Goal: Information Seeking & Learning: Learn about a topic

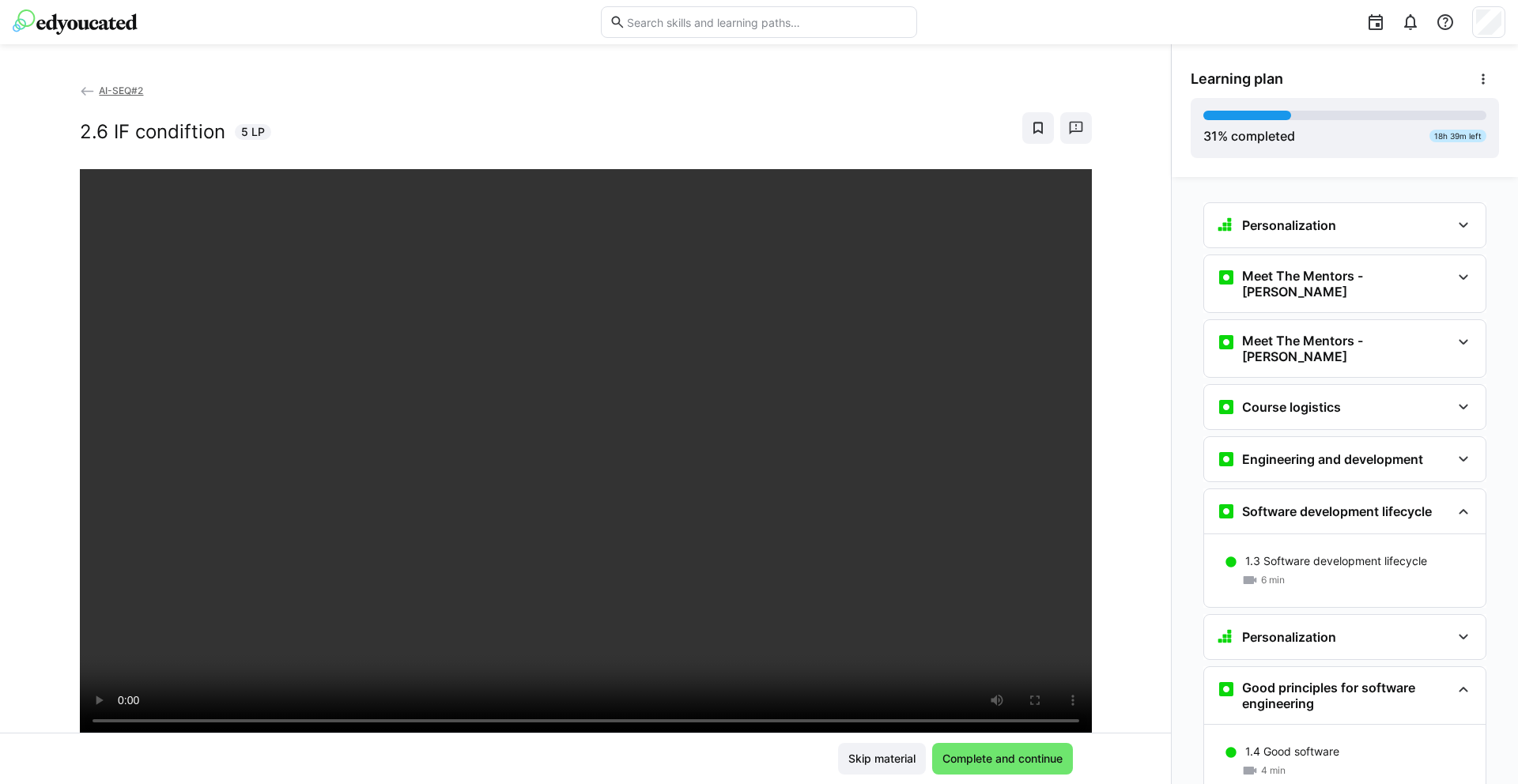
scroll to position [1743, 0]
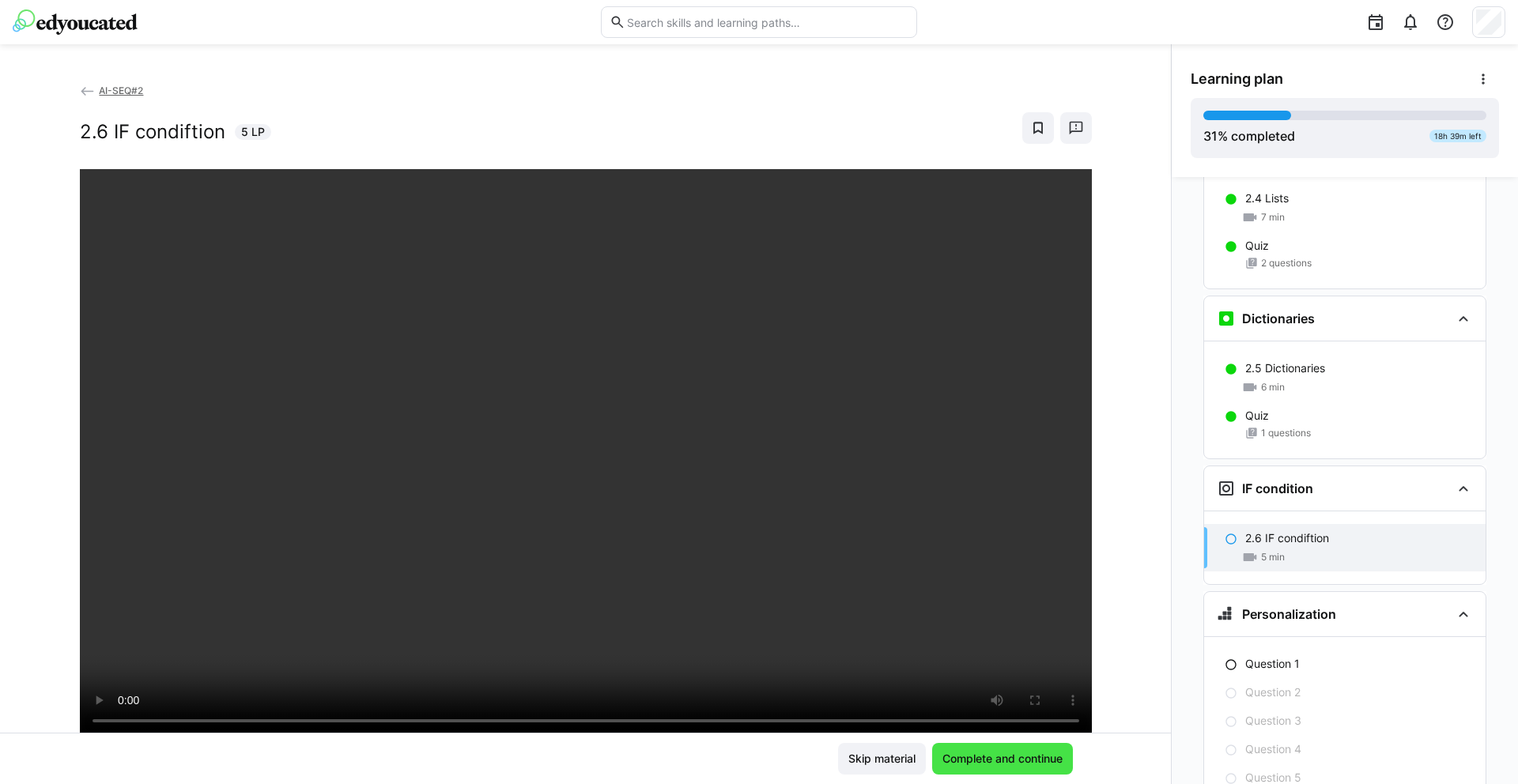
click at [1020, 766] on span "Complete and continue" at bounding box center [1002, 759] width 125 height 16
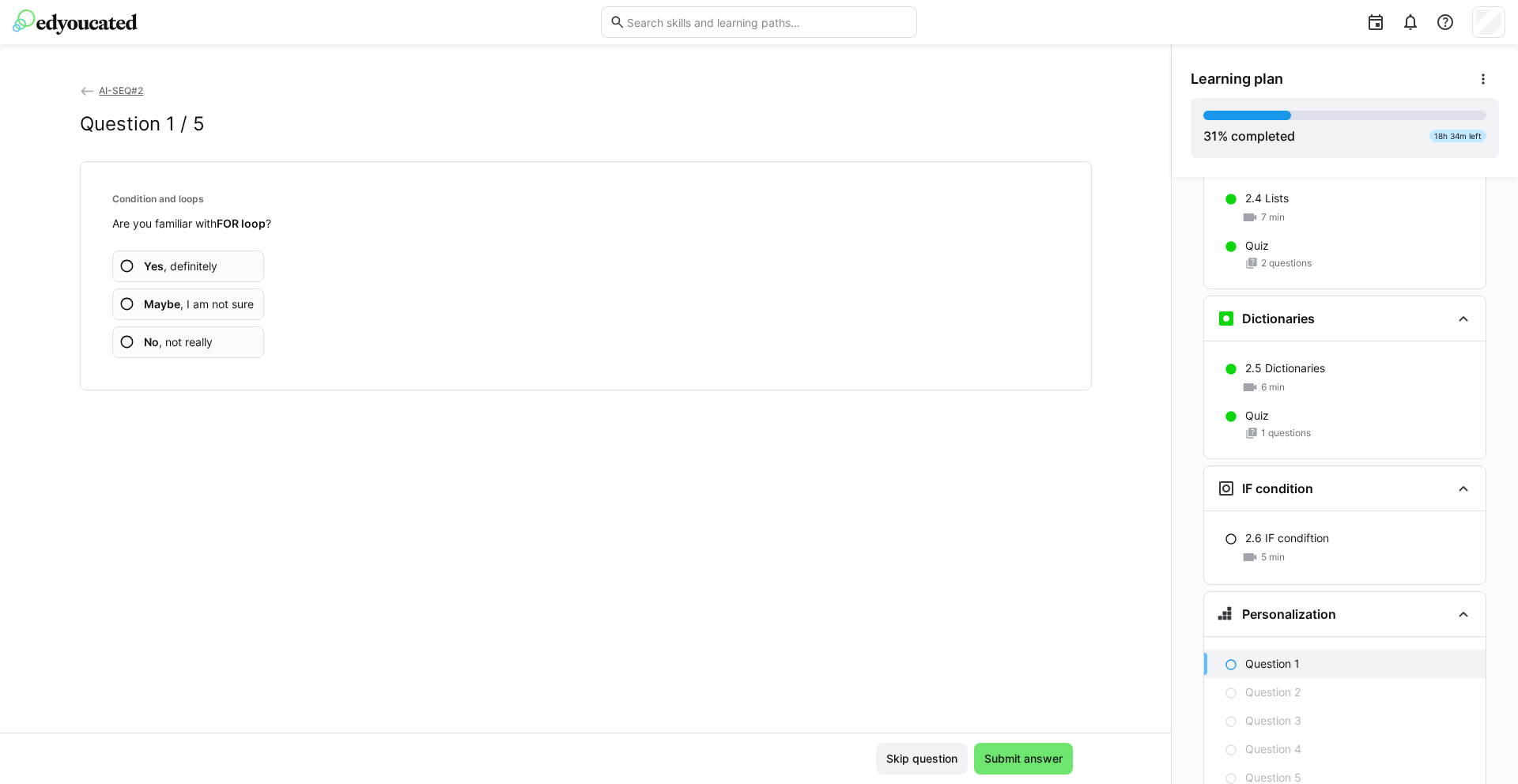
scroll to position [1817, 0]
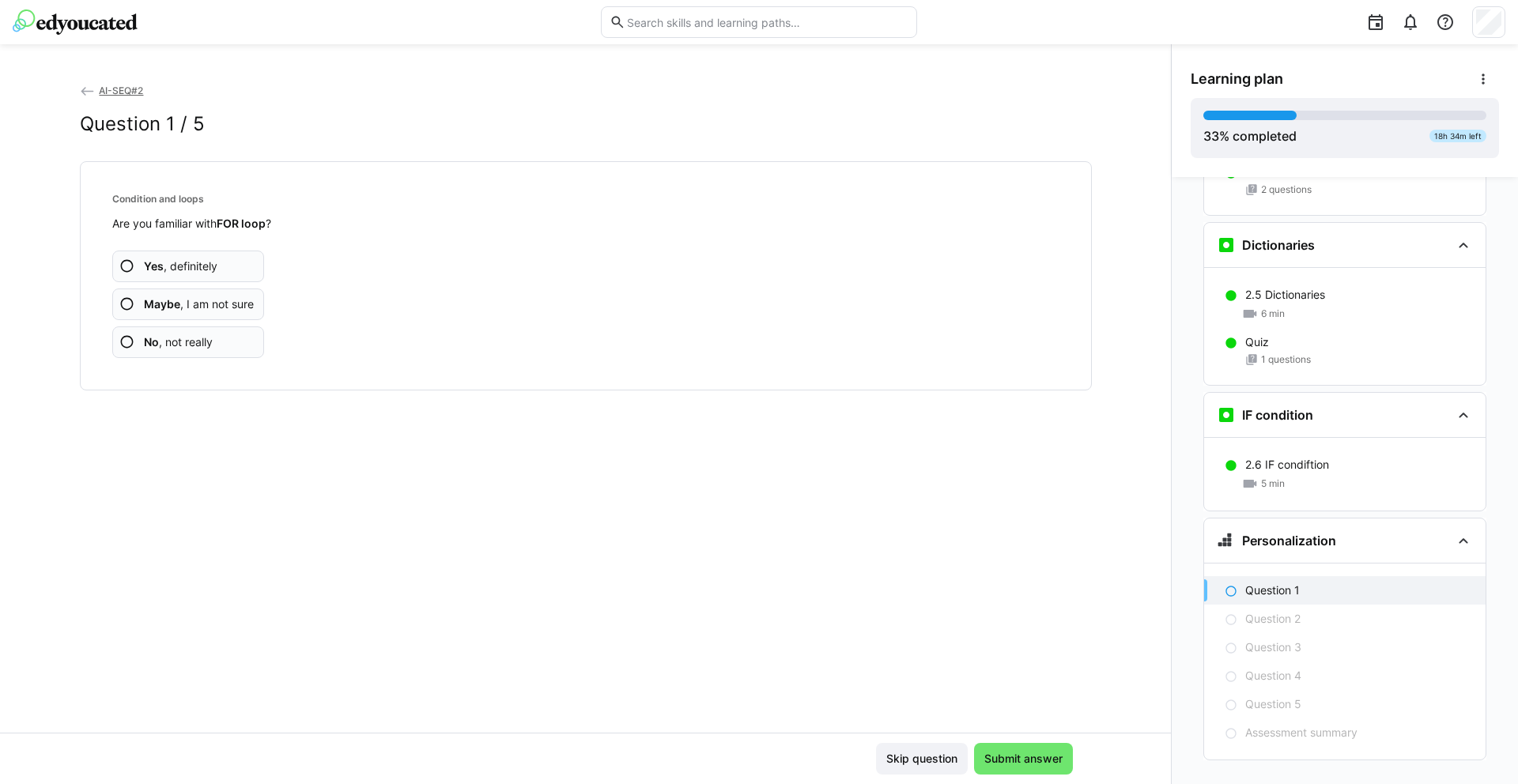
click at [208, 337] on span "No , not really" at bounding box center [178, 342] width 69 height 16
click at [246, 338] on app-assessment-question-radio "No , not really" at bounding box center [188, 342] width 153 height 32
click at [180, 342] on span "No , not really" at bounding box center [178, 342] width 69 height 16
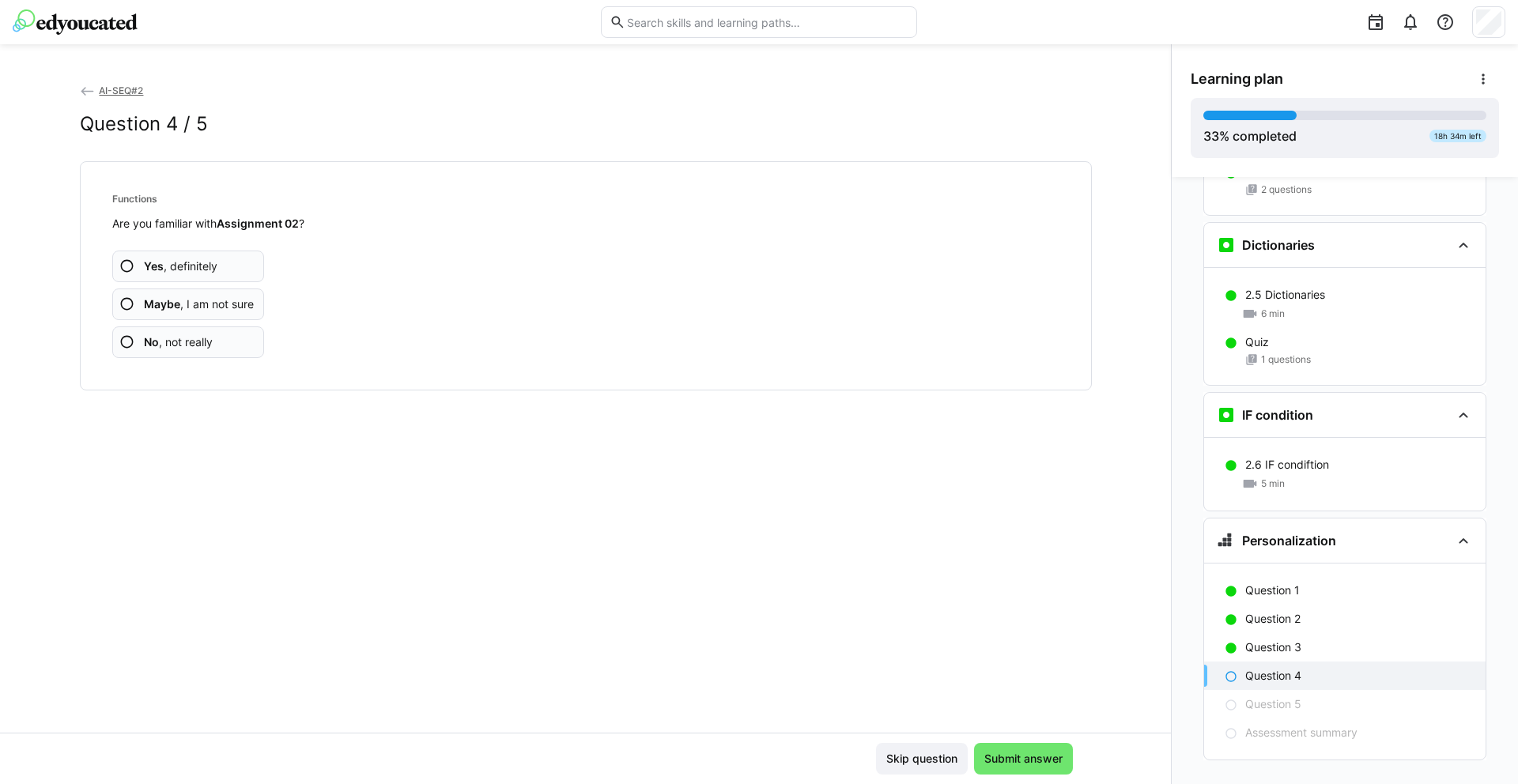
click at [244, 336] on app-assessment-question-radio "No , not really" at bounding box center [188, 342] width 153 height 32
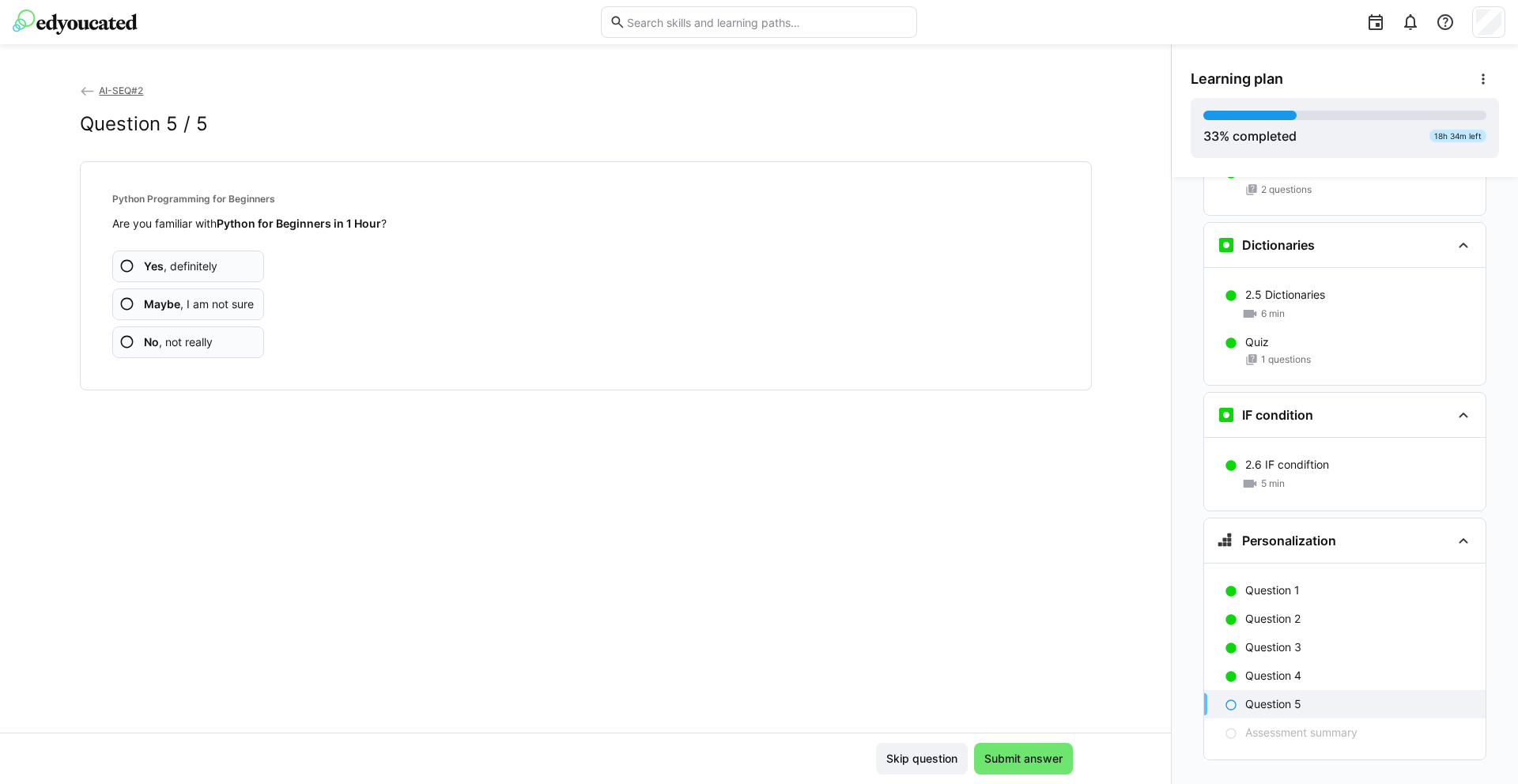
click at [237, 343] on app-assessment-question-radio "No , not really" at bounding box center [188, 342] width 153 height 32
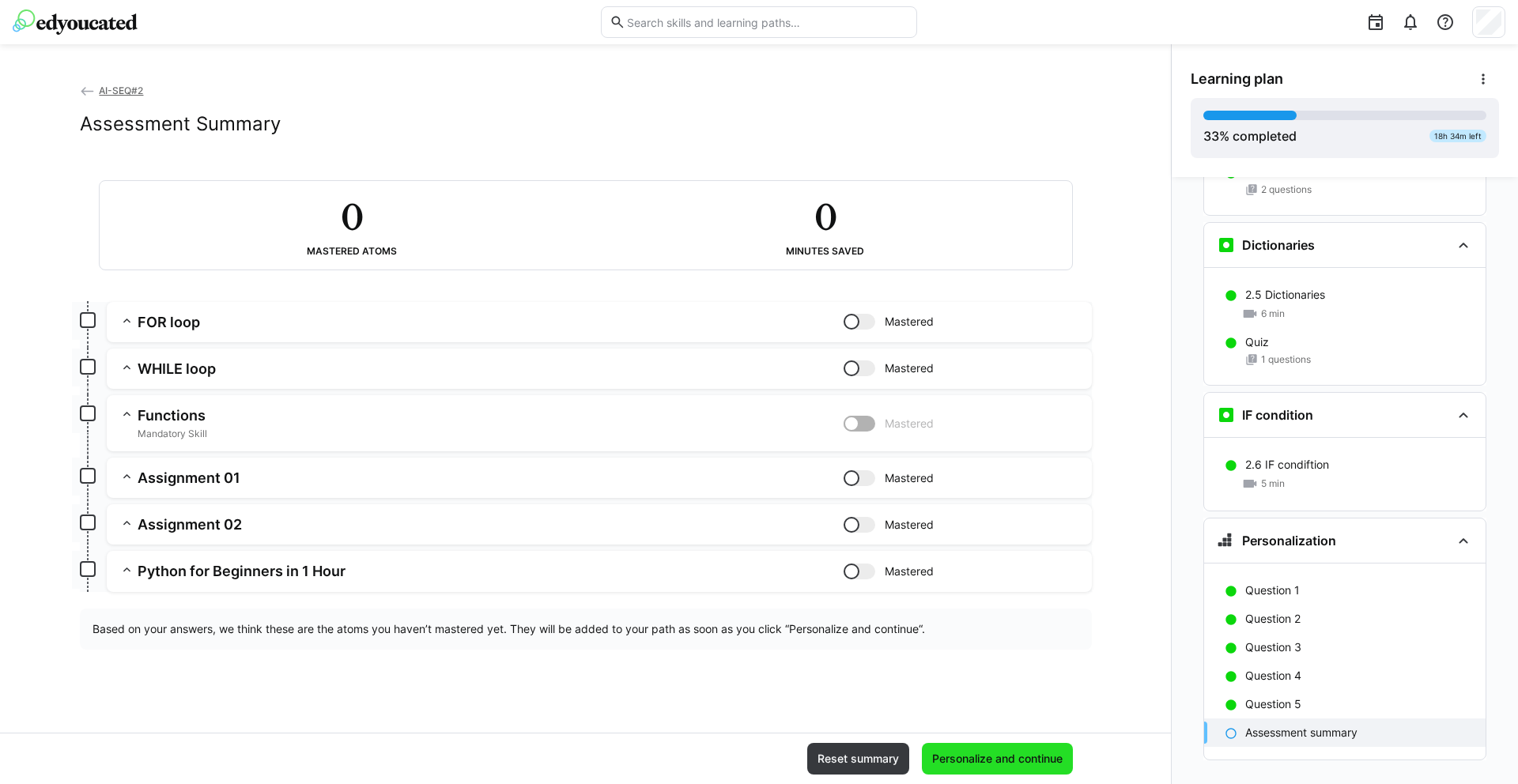
click at [997, 754] on span "Personalize and continue" at bounding box center [997, 759] width 135 height 16
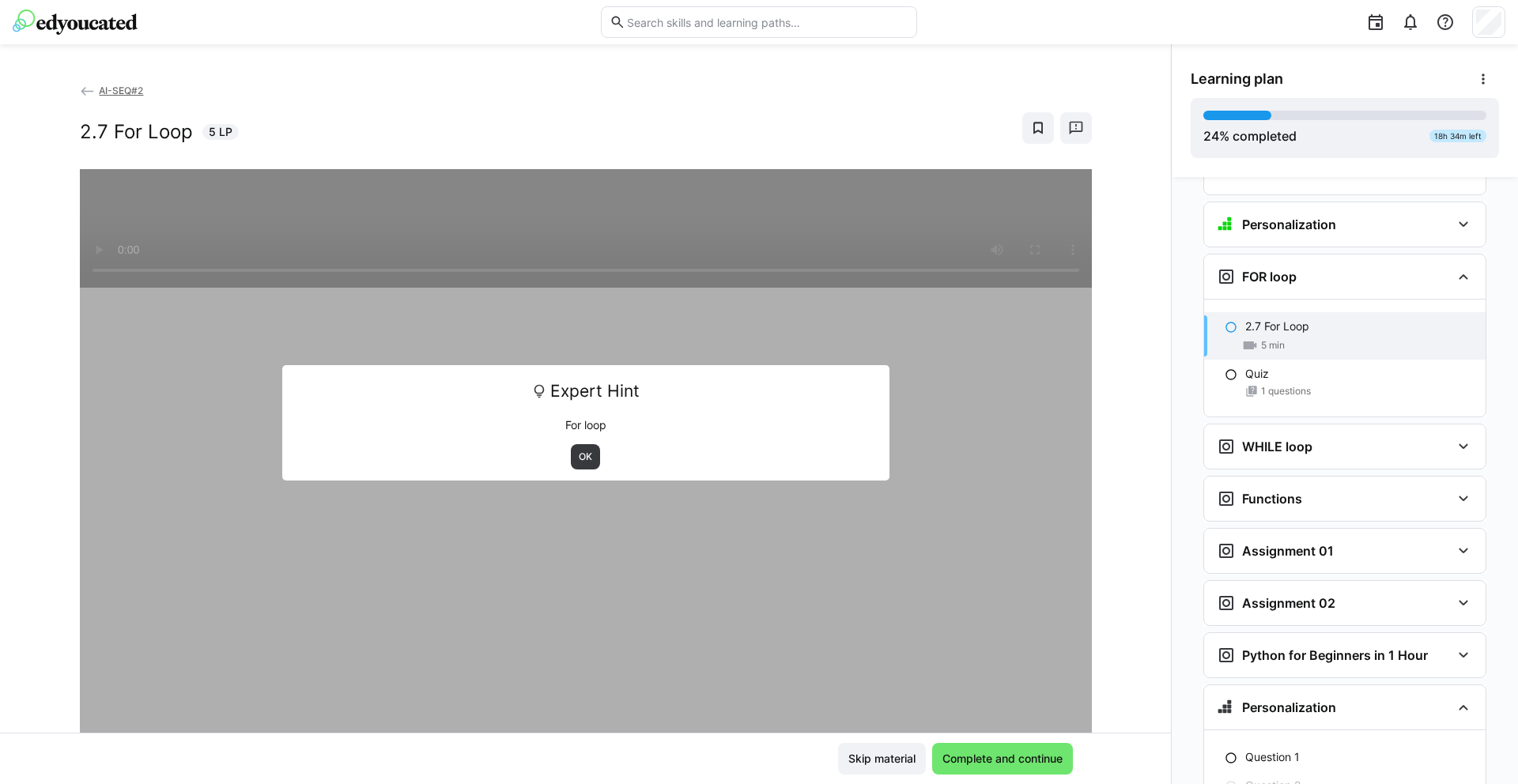
scroll to position [2181, 0]
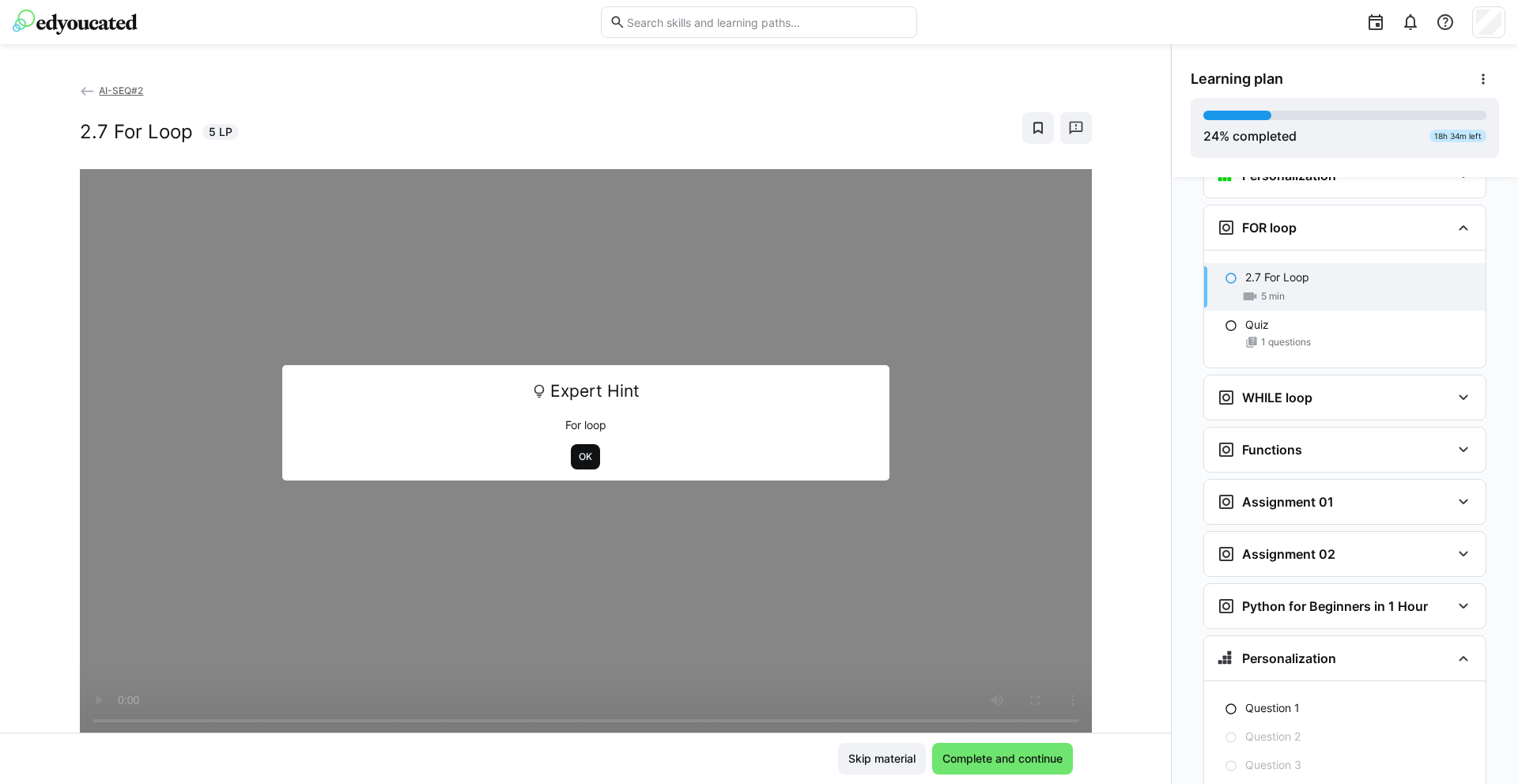
click at [582, 457] on span "OK" at bounding box center [585, 457] width 17 height 13
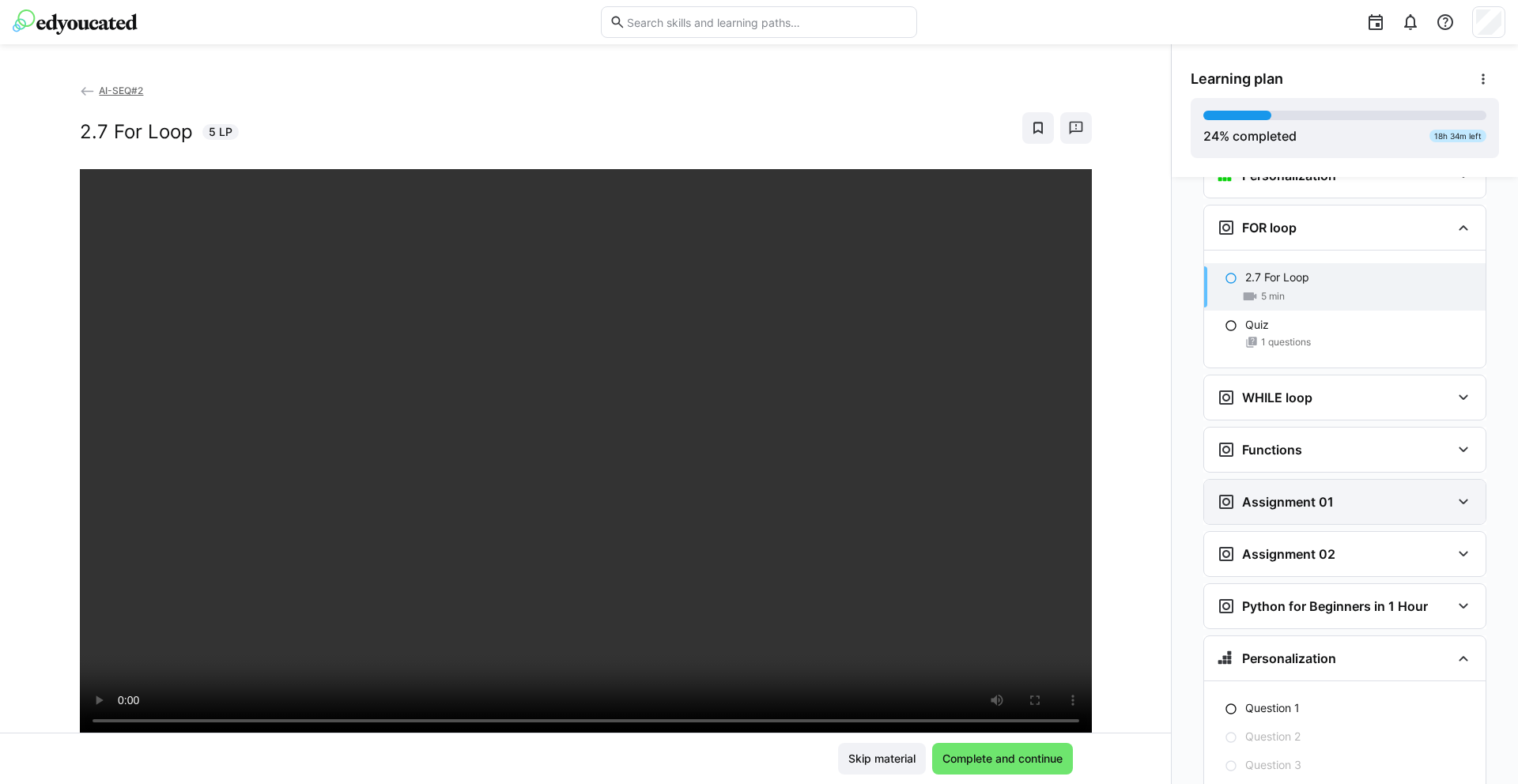
click at [1398, 486] on div "Assignment 01" at bounding box center [1345, 502] width 281 height 44
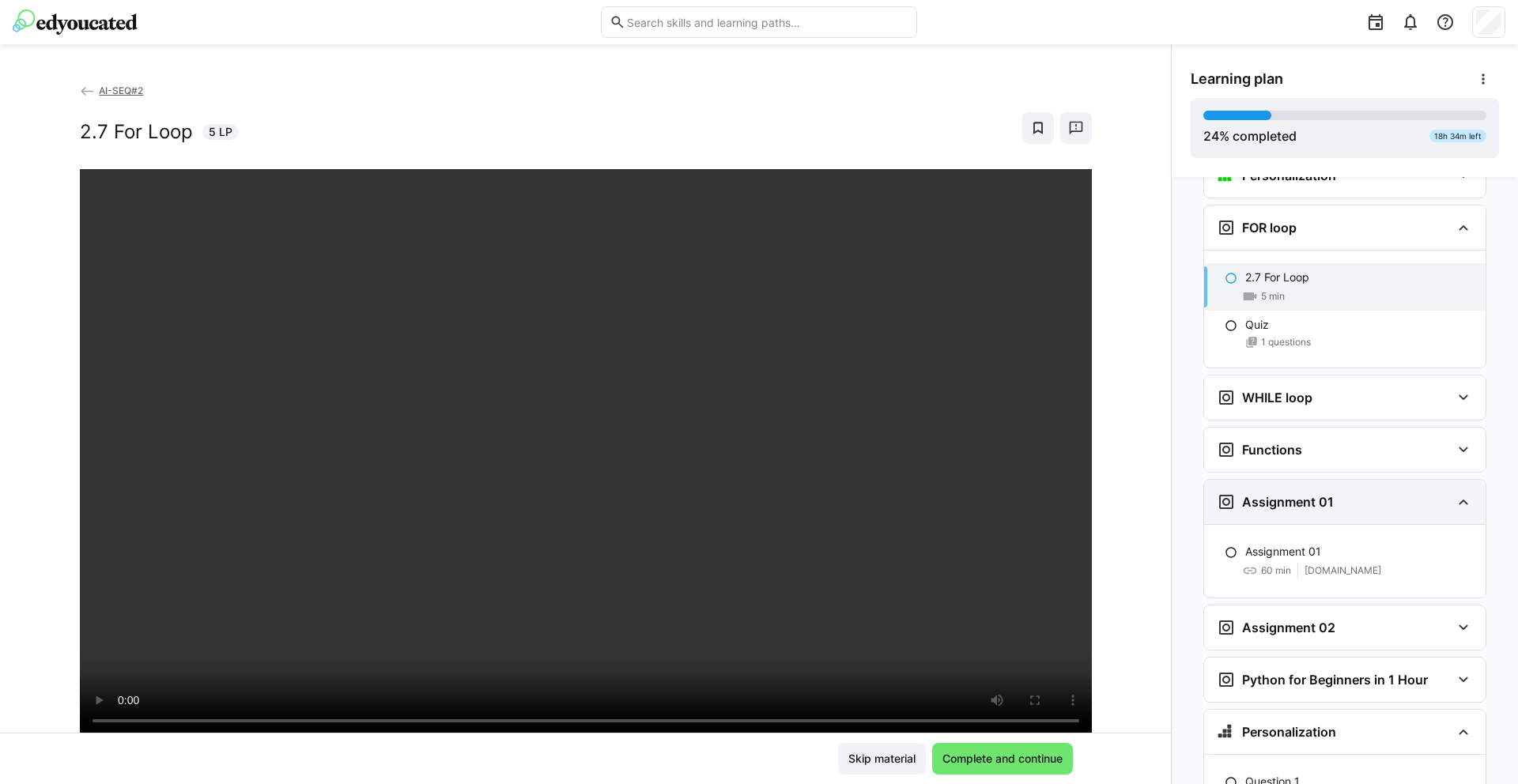
click at [1396, 492] on div "Assignment 01" at bounding box center [1334, 502] width 234 height 19
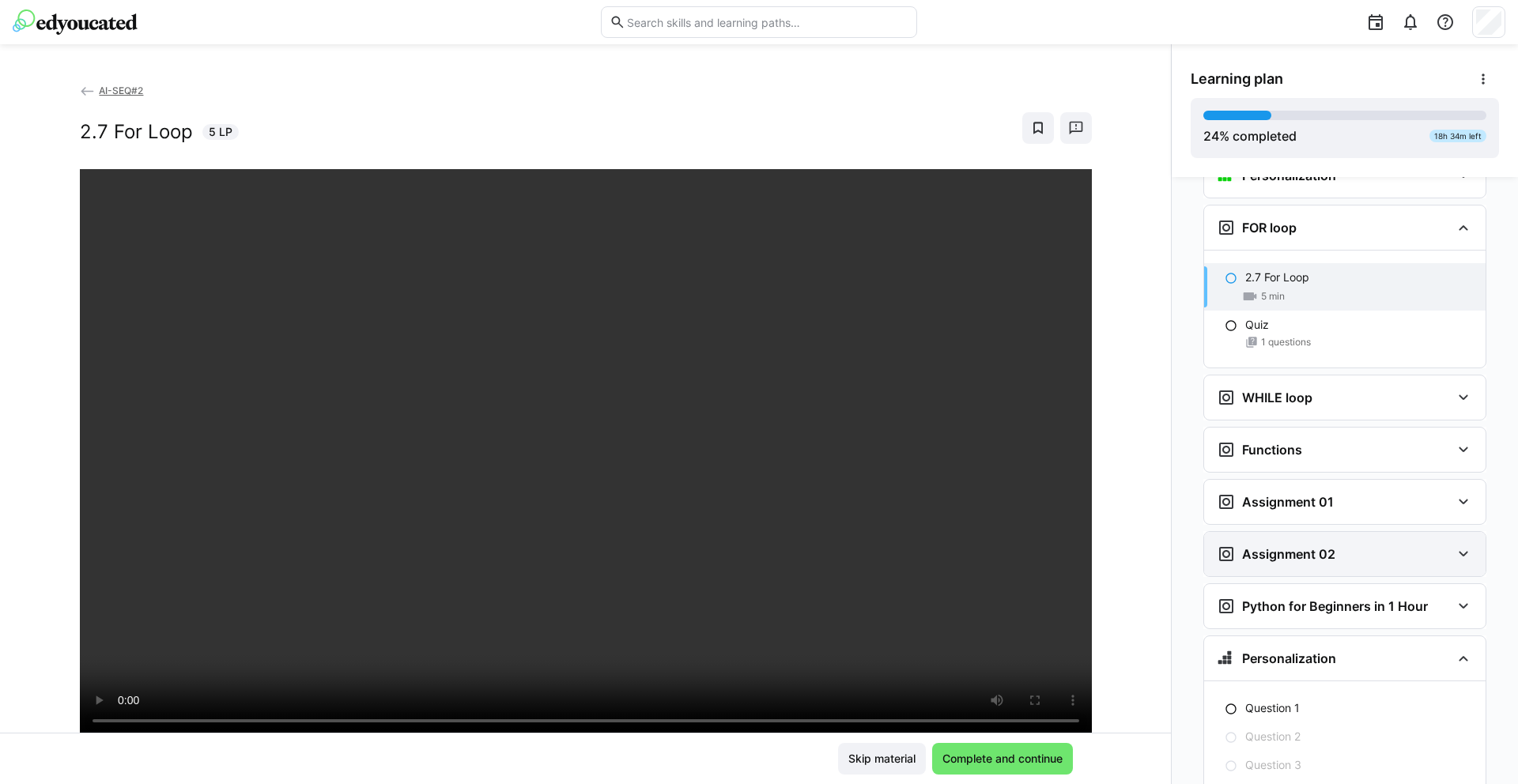
click at [1381, 539] on div "Assignment 02" at bounding box center [1345, 554] width 281 height 44
click at [1371, 544] on div "Assignment 02" at bounding box center [1334, 554] width 234 height 19
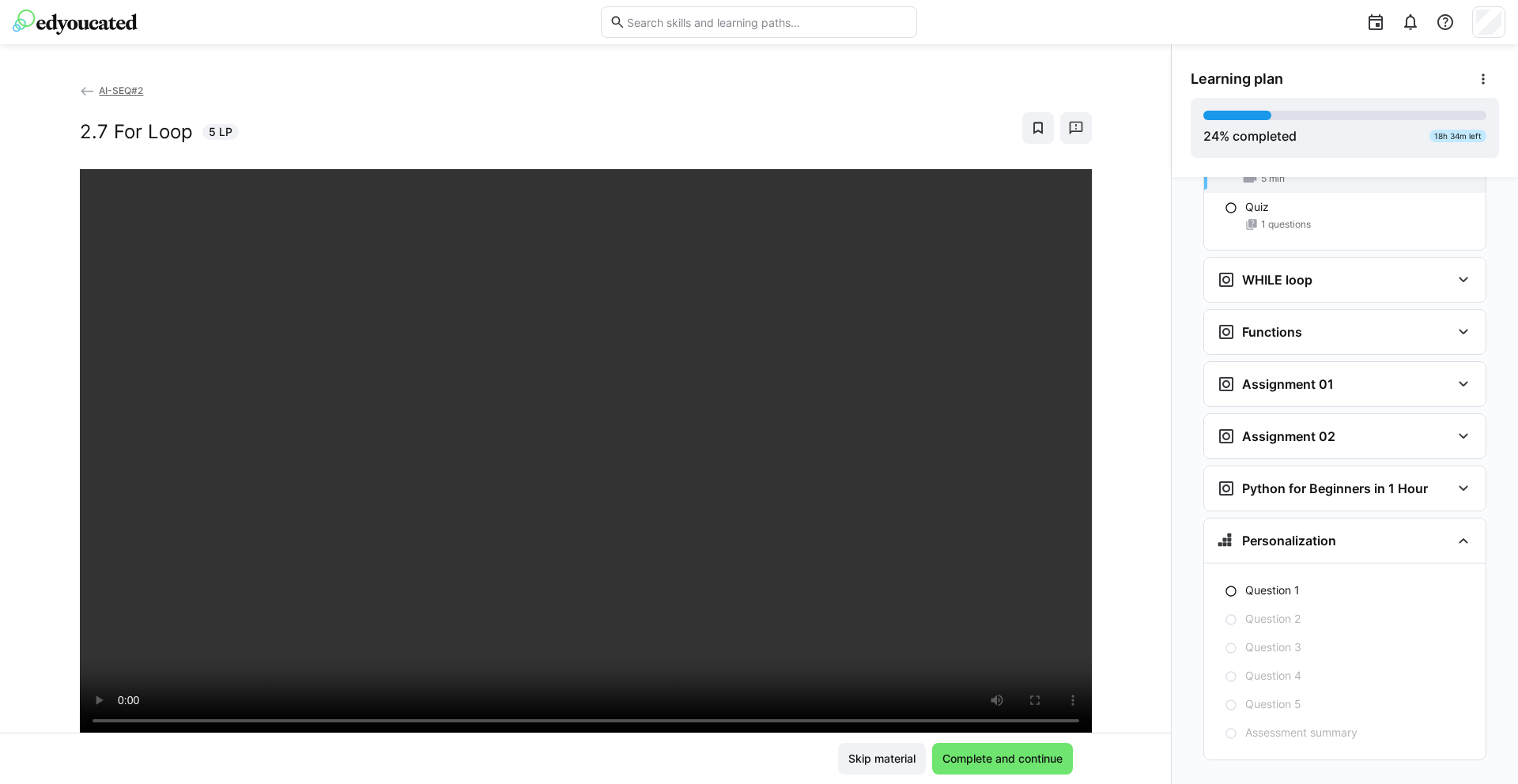
scroll to position [2299, 0]
click at [1042, 753] on span "Complete and continue" at bounding box center [1002, 759] width 125 height 16
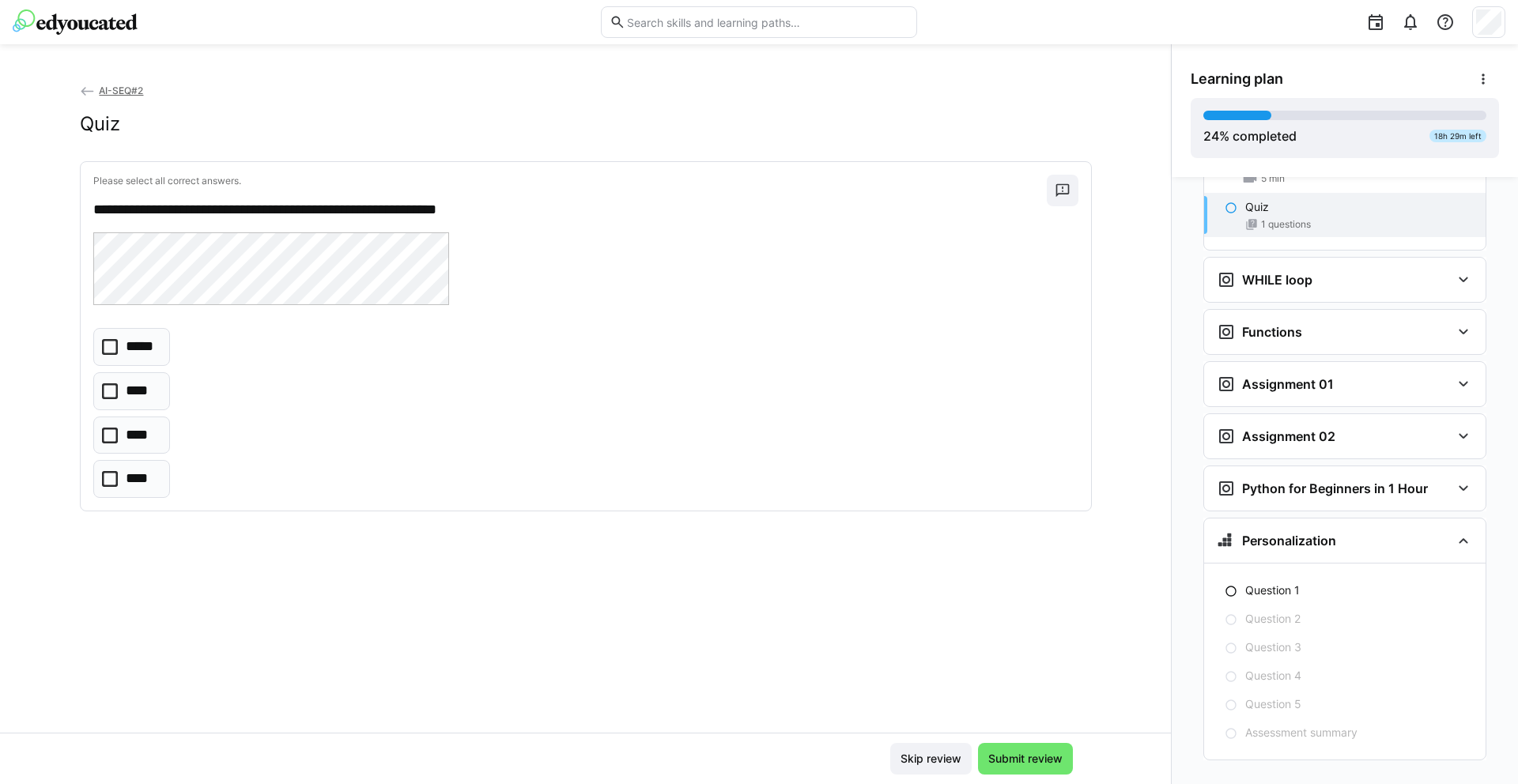
click at [396, 329] on div "***** **** **** ****" at bounding box center [585, 413] width 985 height 170
click at [111, 481] on icon at bounding box center [110, 479] width 16 height 16
click at [1005, 759] on span "Submit review" at bounding box center [1024, 759] width 79 height 16
